Goal: Task Accomplishment & Management: Use online tool/utility

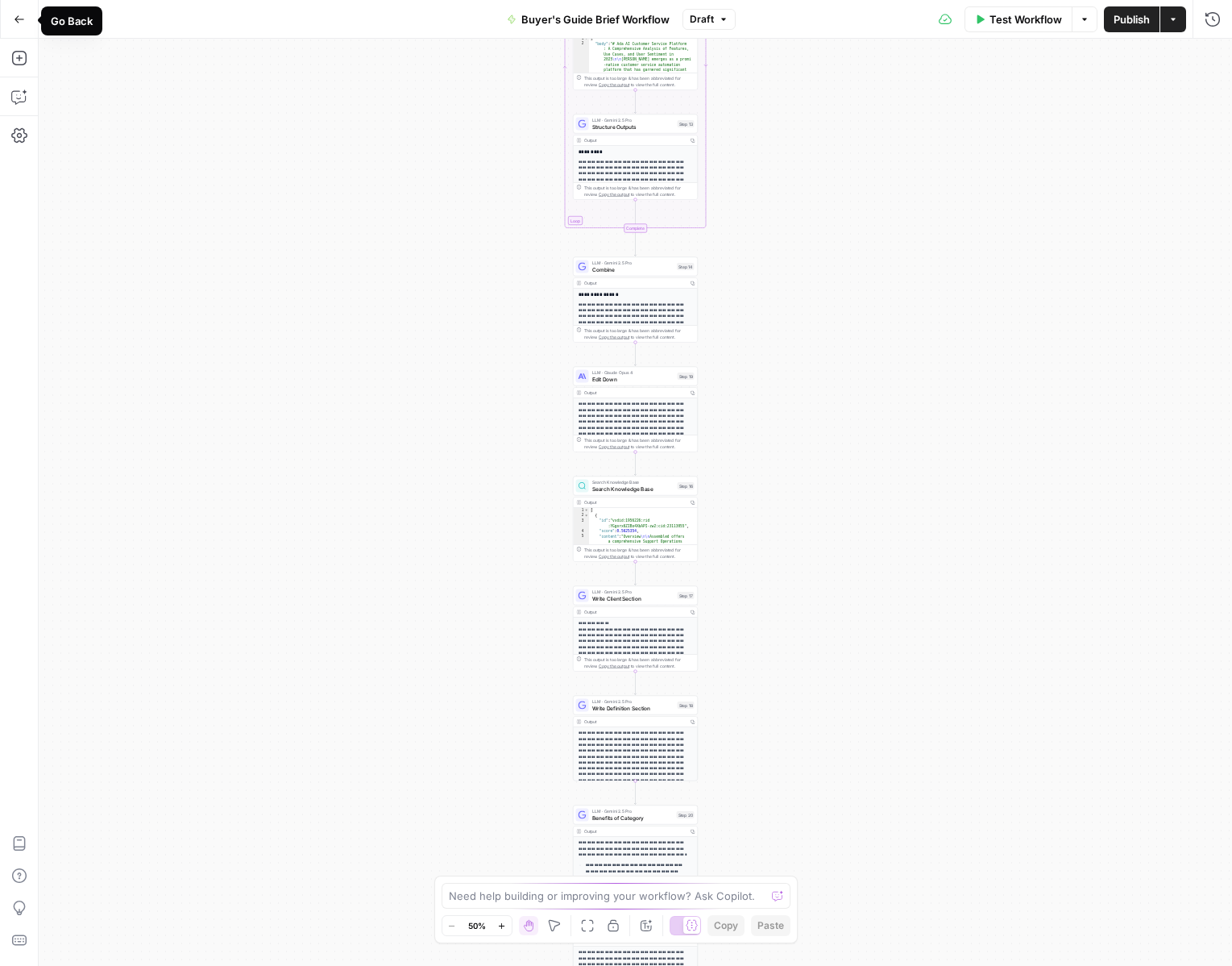
click at [24, 23] on icon "button" at bounding box center [19, 19] width 11 height 11
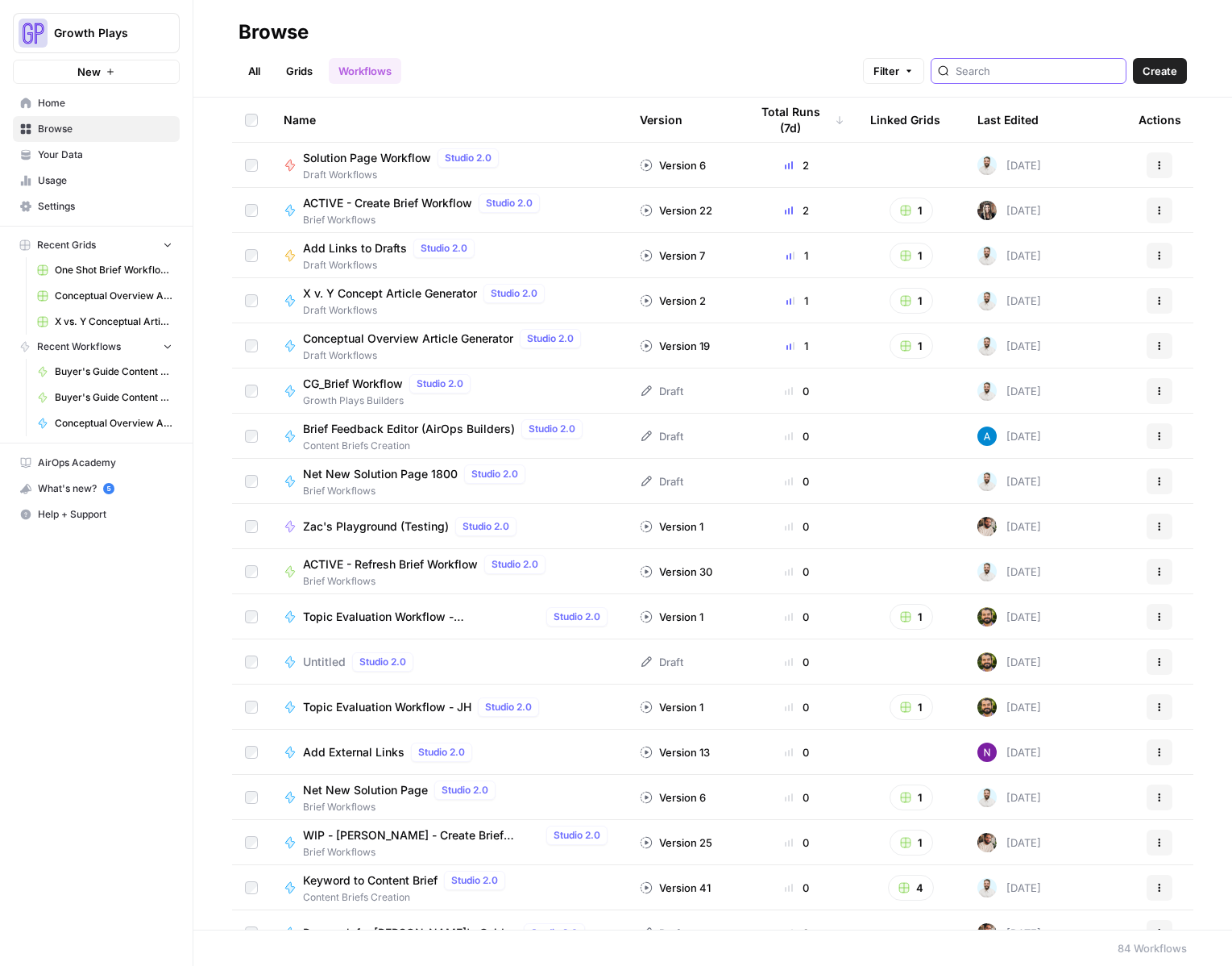
click at [1037, 77] on input "search" at bounding box center [1037, 71] width 163 height 16
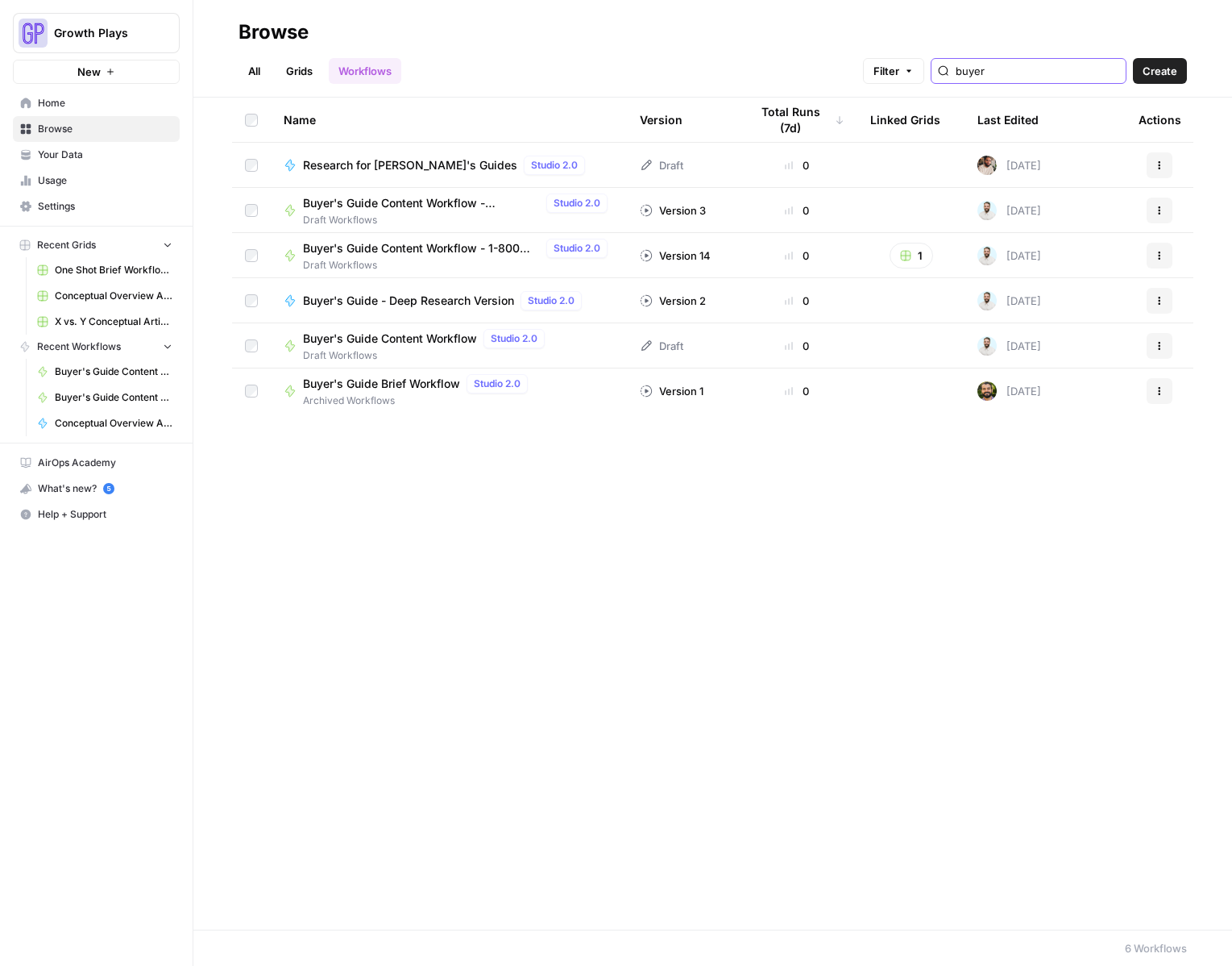
type input "buyer"
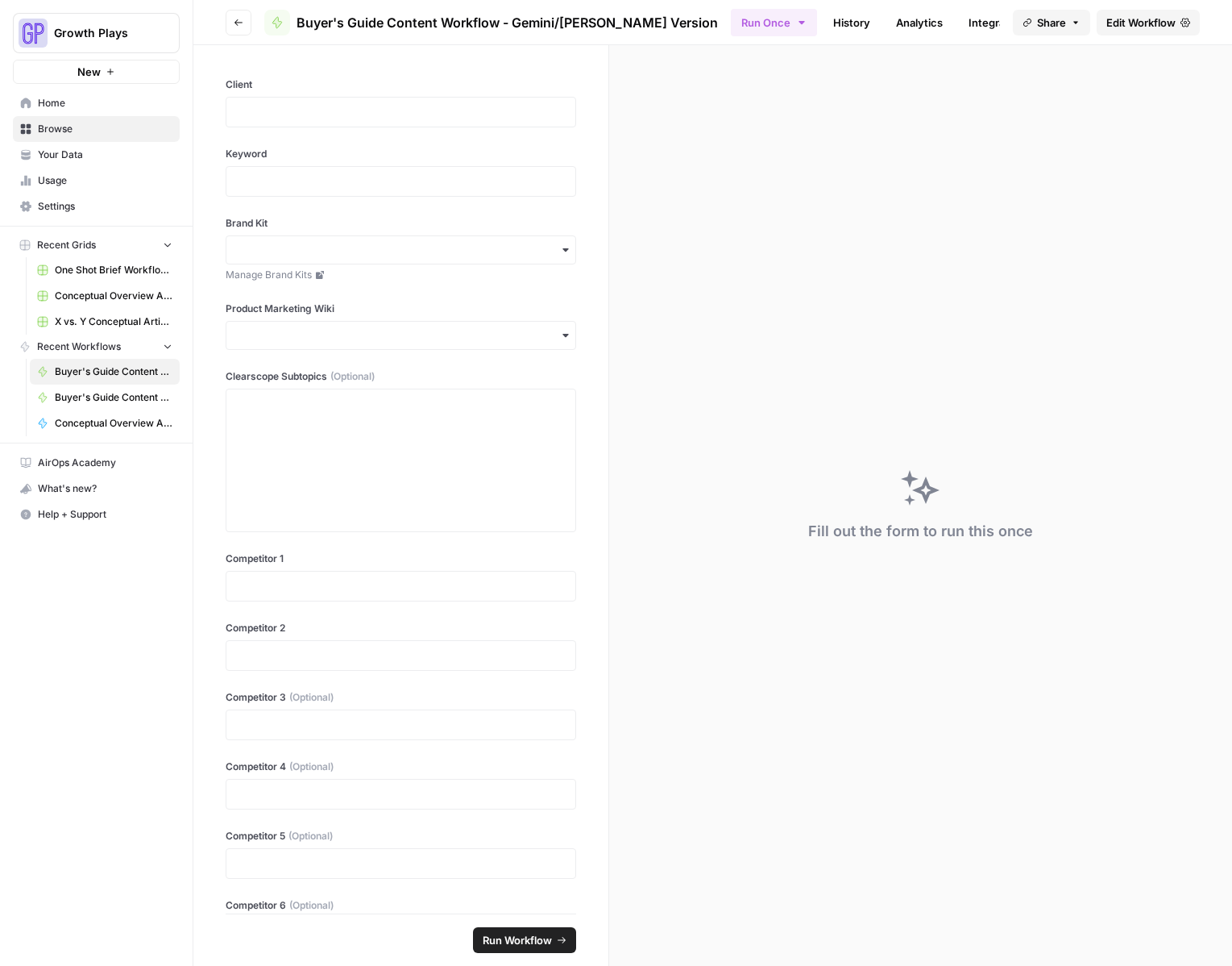
click at [1135, 22] on span "Edit Workflow" at bounding box center [1140, 23] width 69 height 16
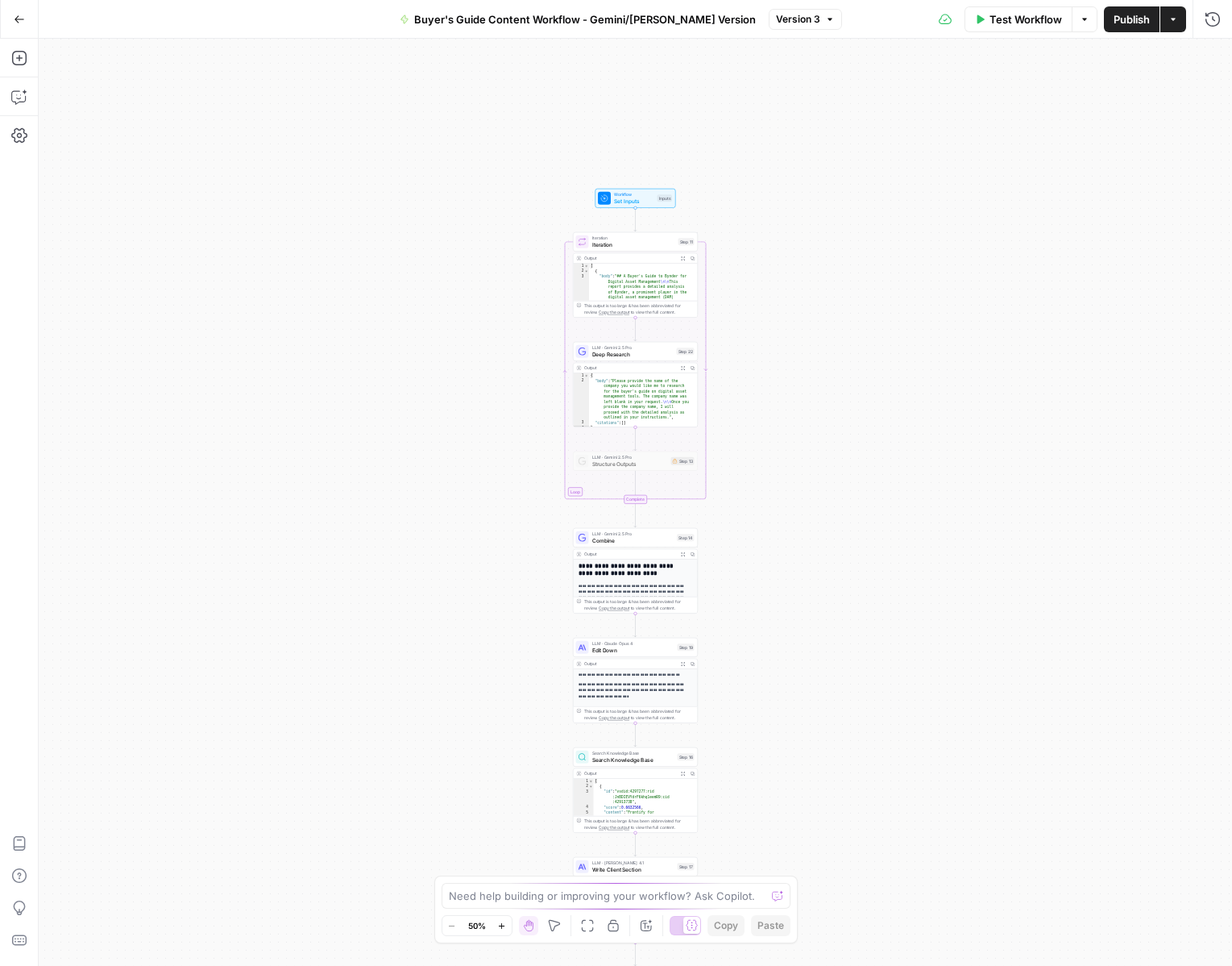
click at [502, 922] on icon "button" at bounding box center [502, 926] width 9 height 9
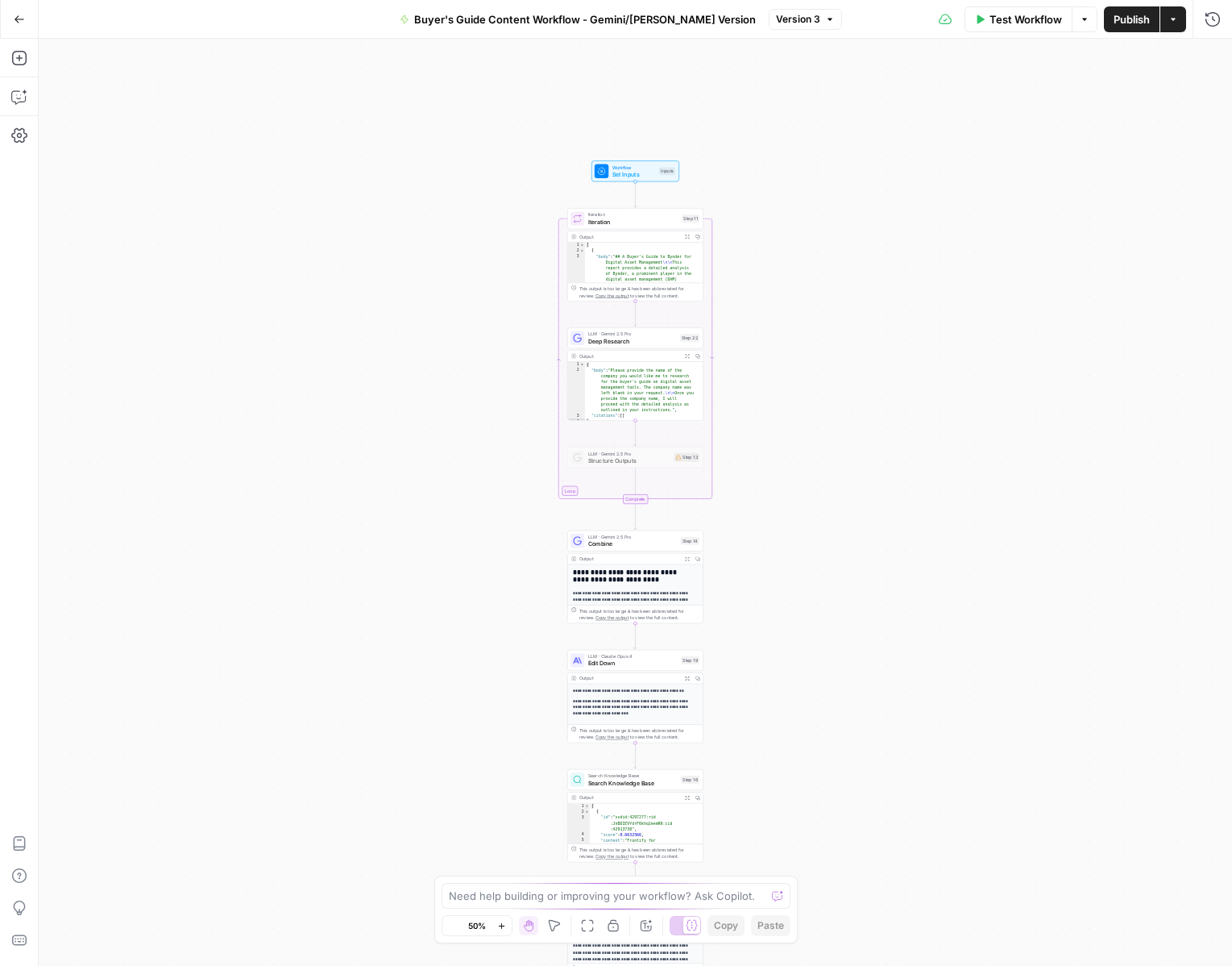
click at [502, 922] on icon "button" at bounding box center [502, 926] width 9 height 9
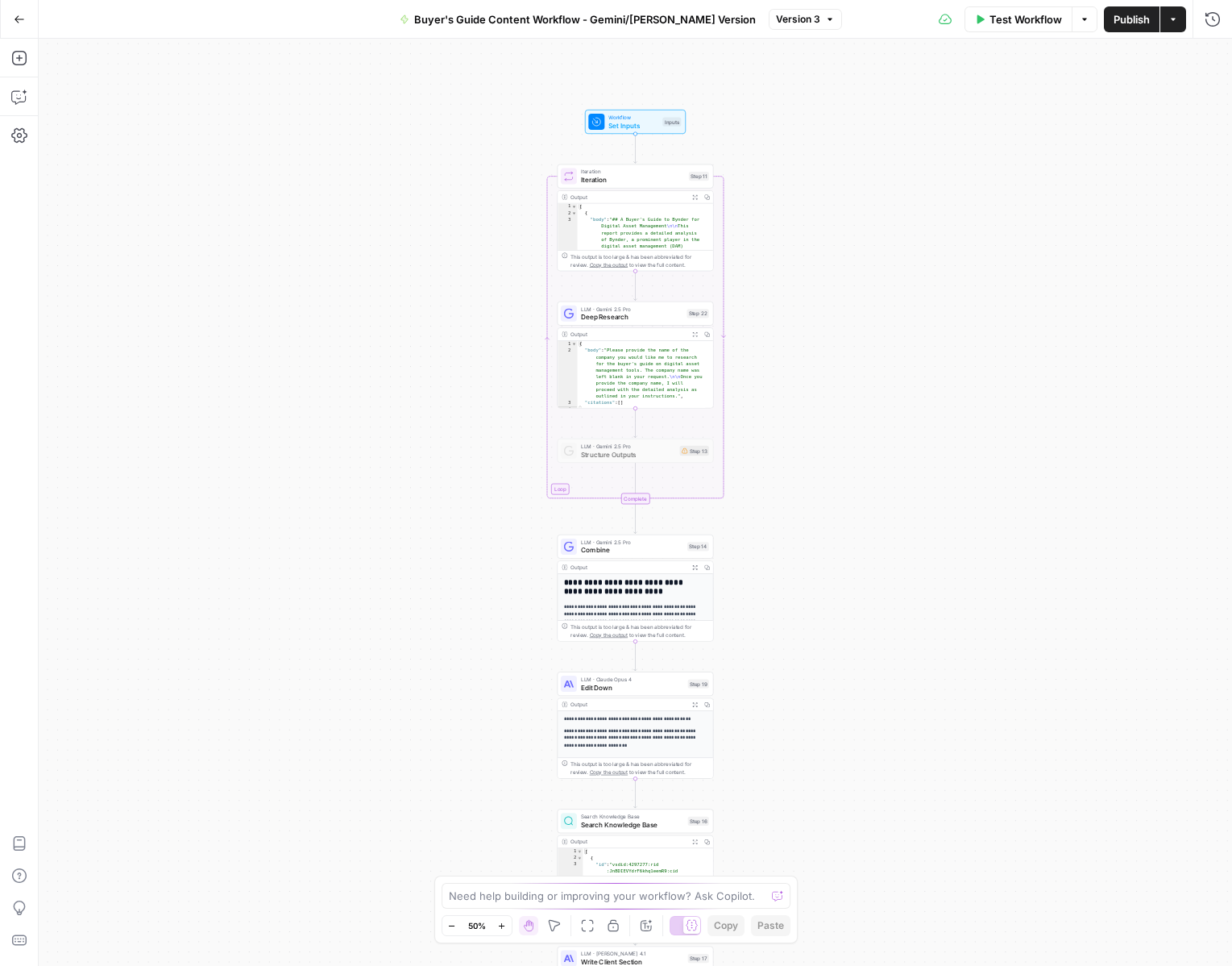
click at [502, 922] on icon "button" at bounding box center [502, 926] width 9 height 9
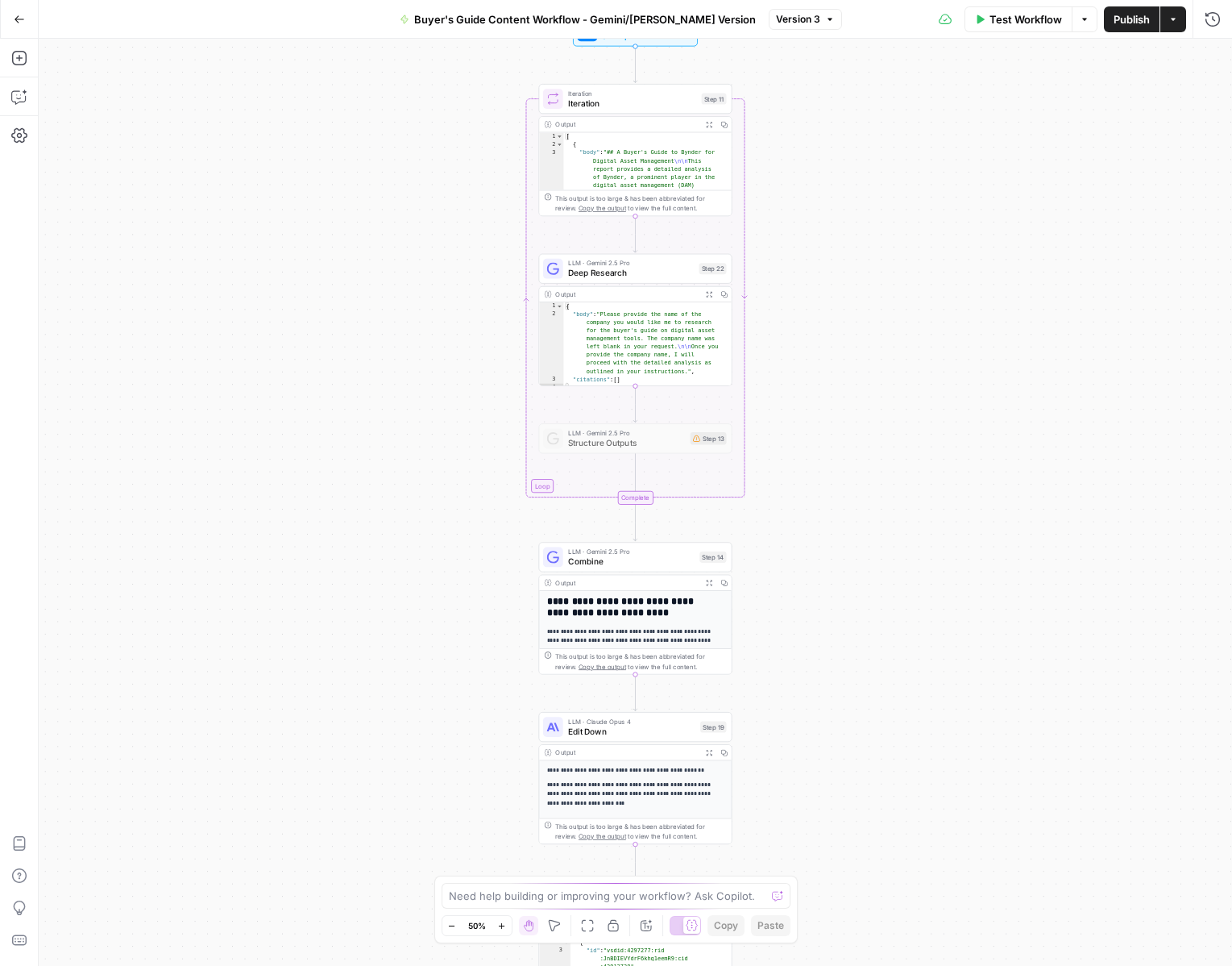
click at [502, 922] on icon "button" at bounding box center [502, 926] width 9 height 9
